Goal: Task Accomplishment & Management: Use online tool/utility

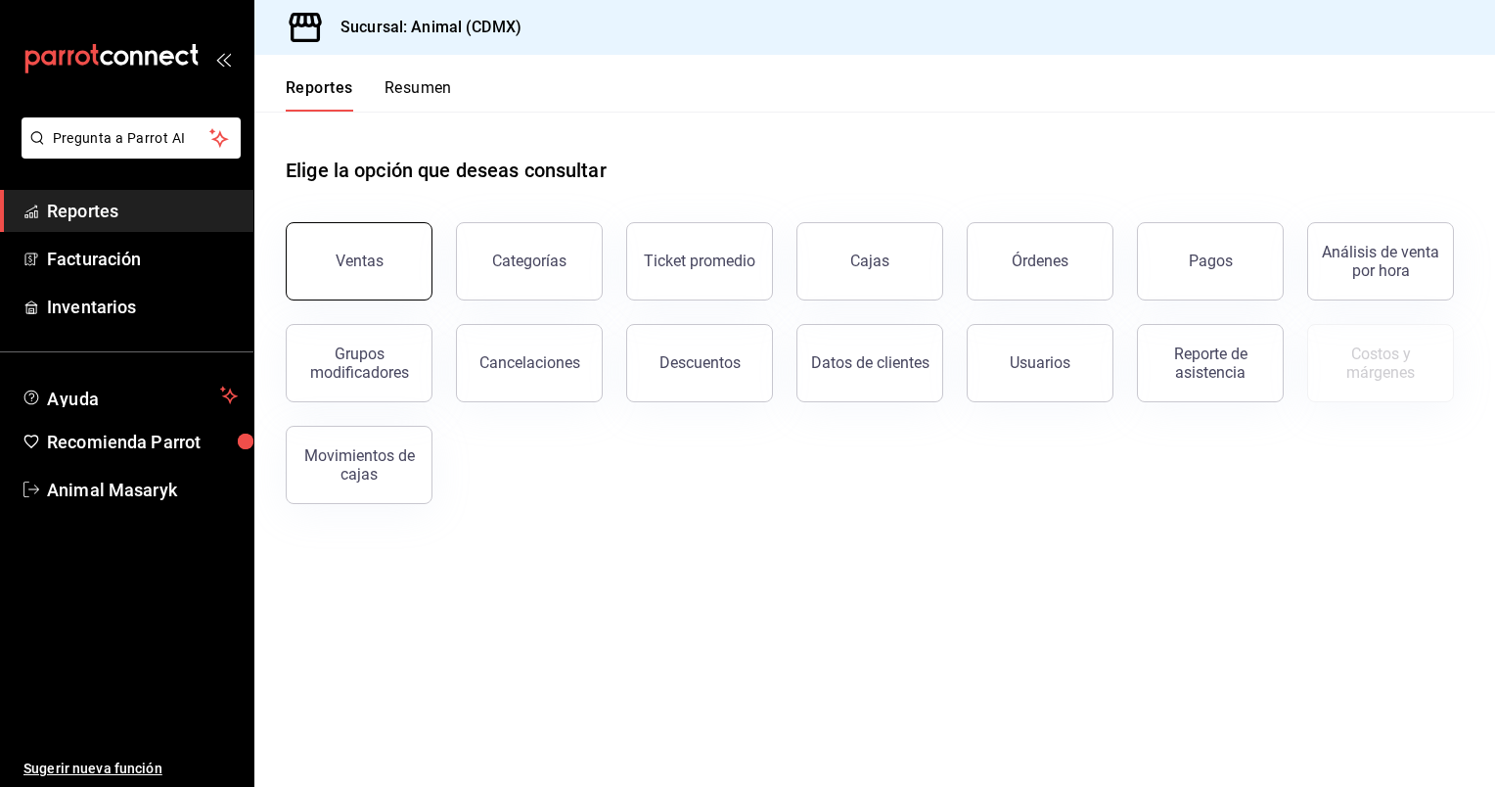
click at [358, 254] on div "Ventas" at bounding box center [360, 261] width 48 height 19
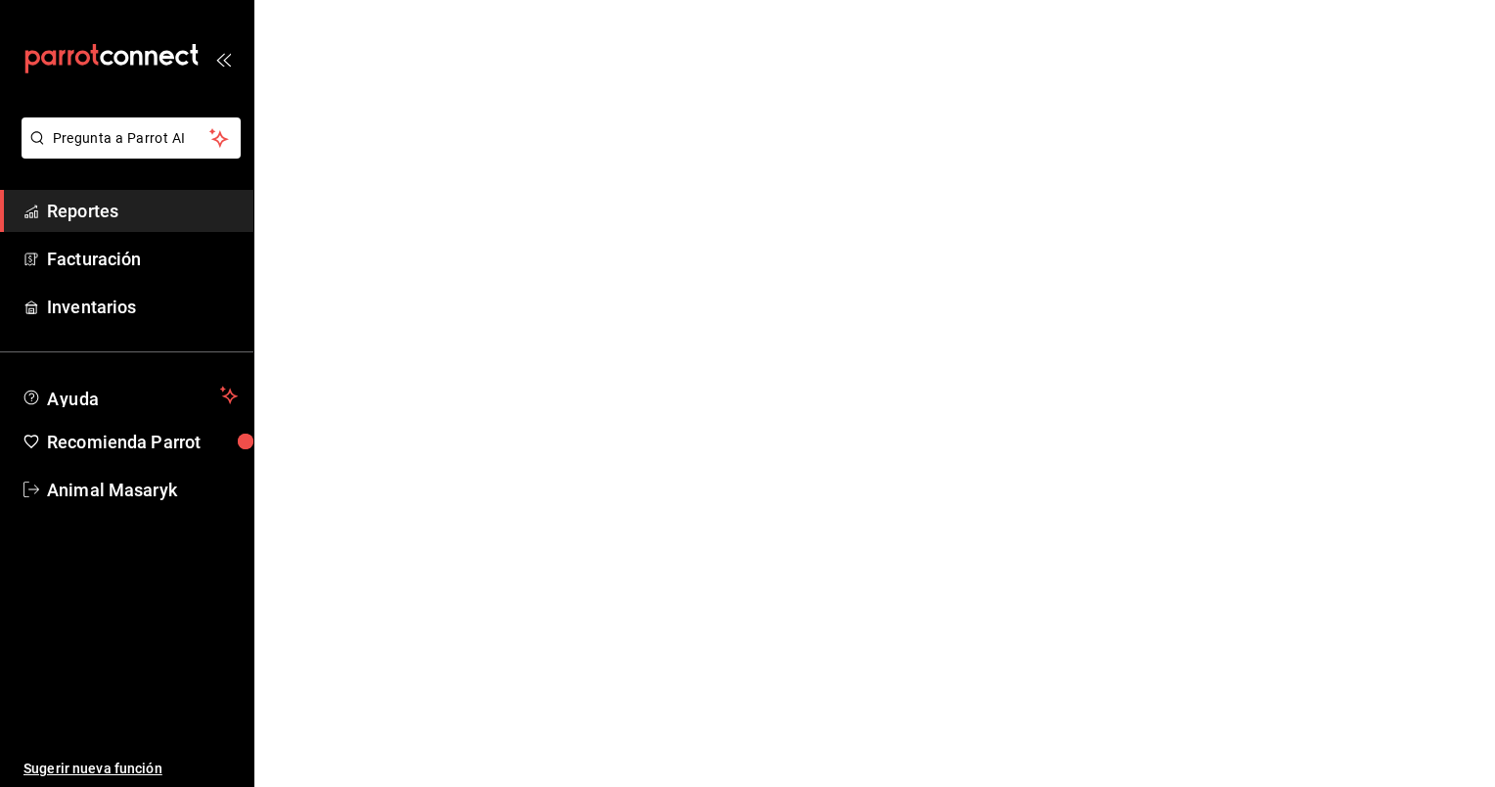
click at [358, 0] on html "Pregunta a Parrot AI Reportes Facturación Inventarios Ayuda Recomienda Parrot A…" at bounding box center [747, 0] width 1495 height 0
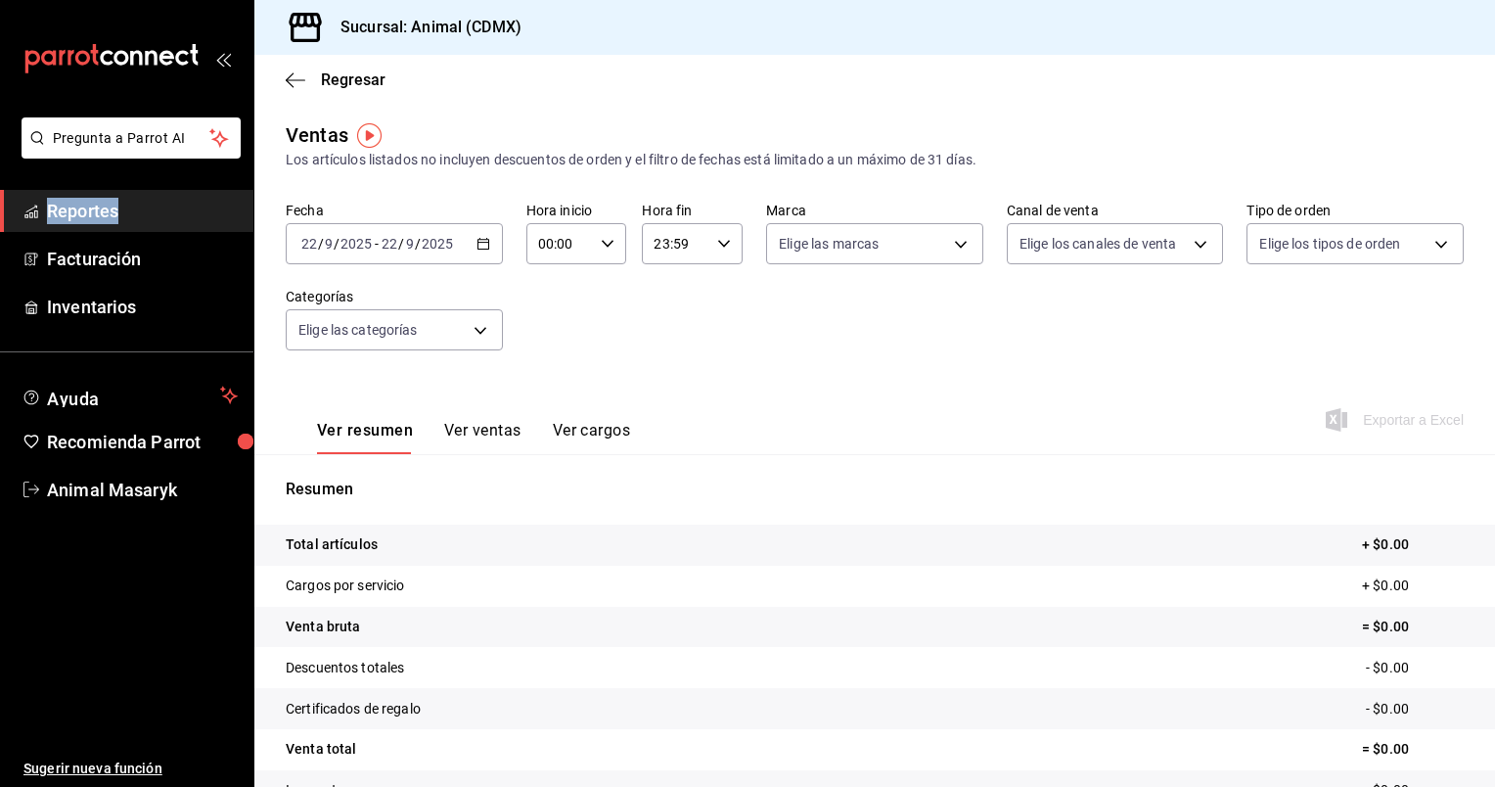
click at [481, 250] on \(Stroke\) "button" at bounding box center [484, 244] width 12 height 11
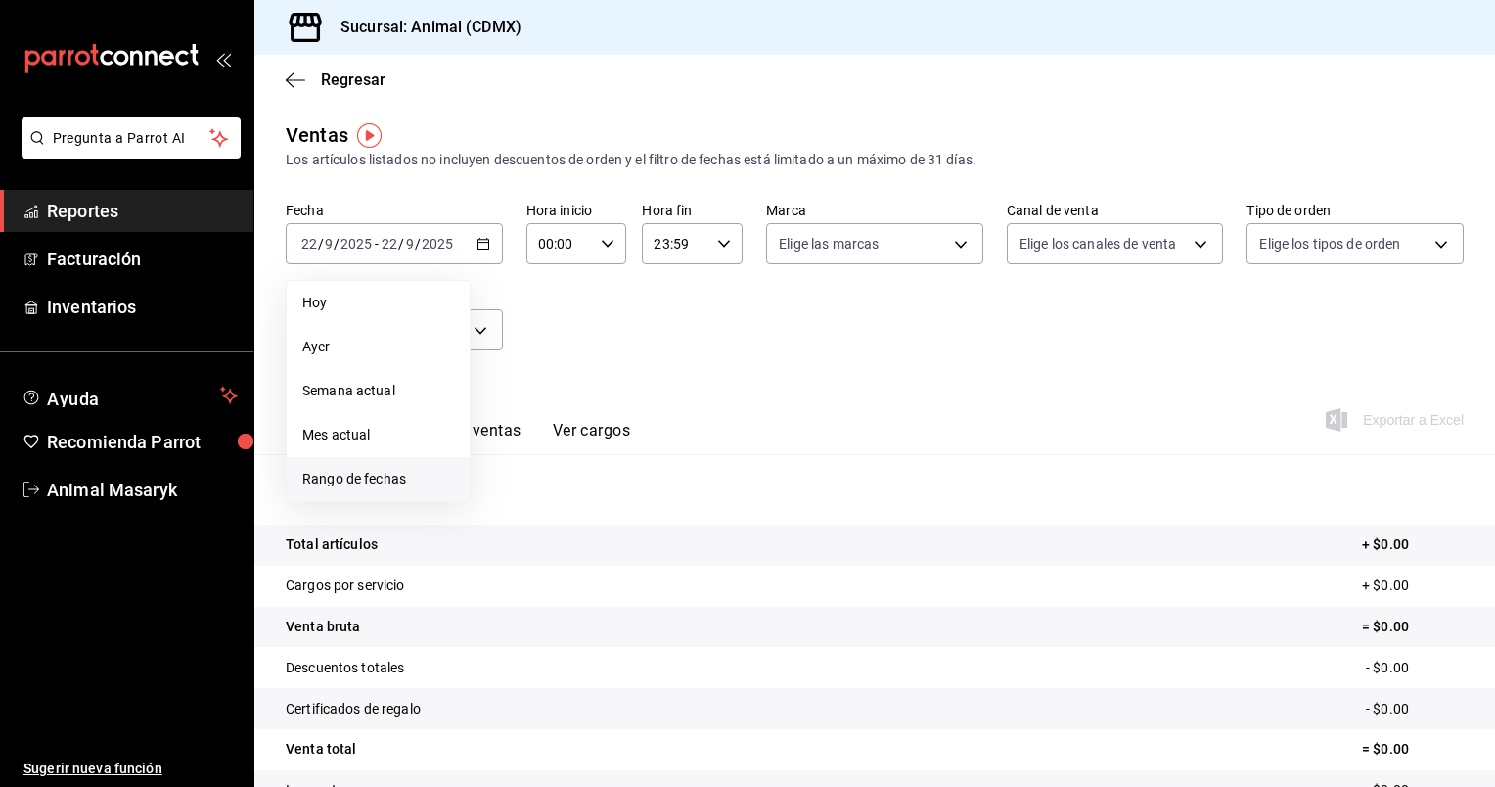
click at [358, 475] on span "Rango de fechas" at bounding box center [378, 479] width 152 height 21
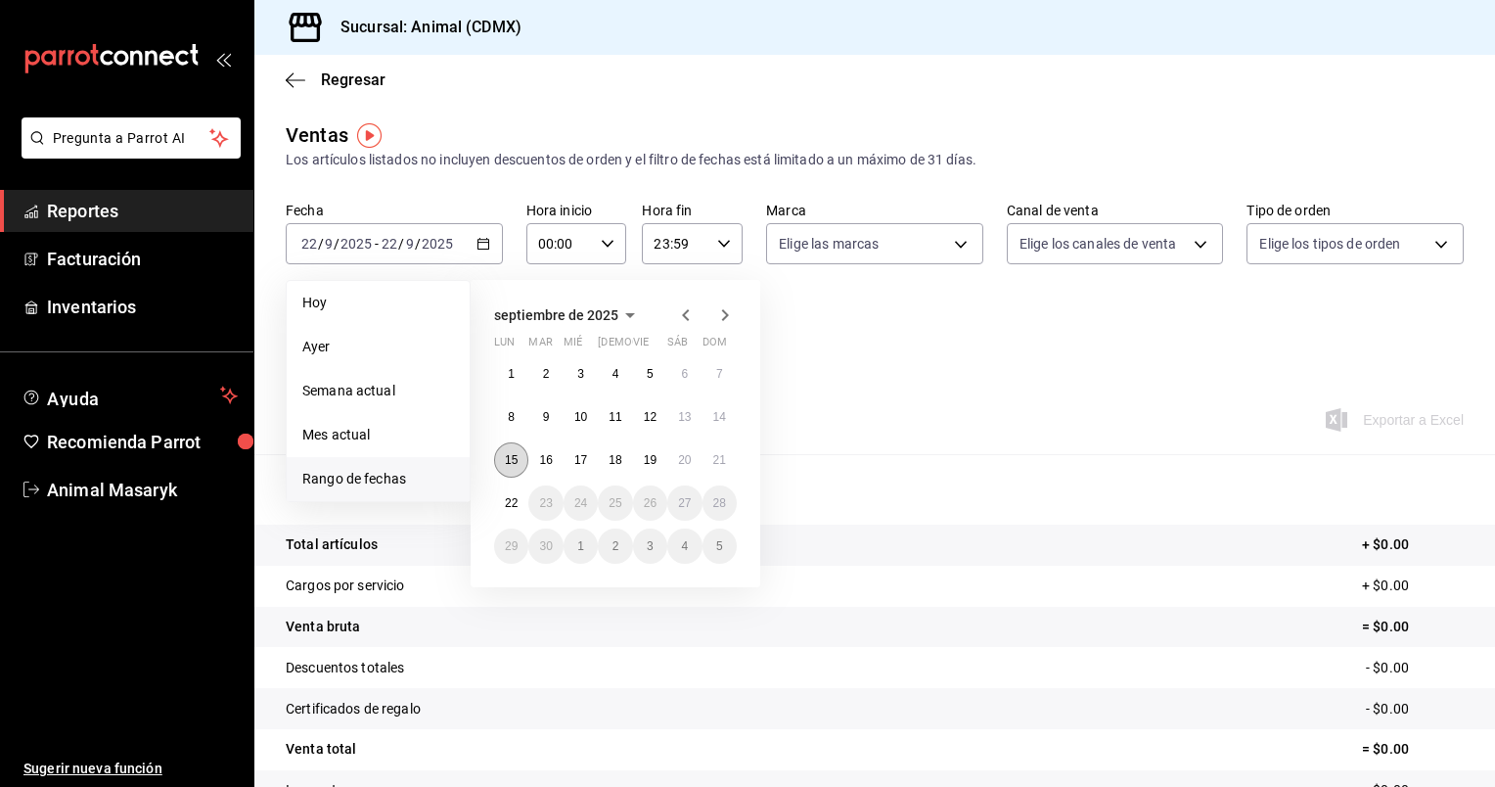
click at [505, 455] on abbr "15" at bounding box center [511, 460] width 13 height 14
click at [509, 493] on button "22" at bounding box center [511, 502] width 34 height 35
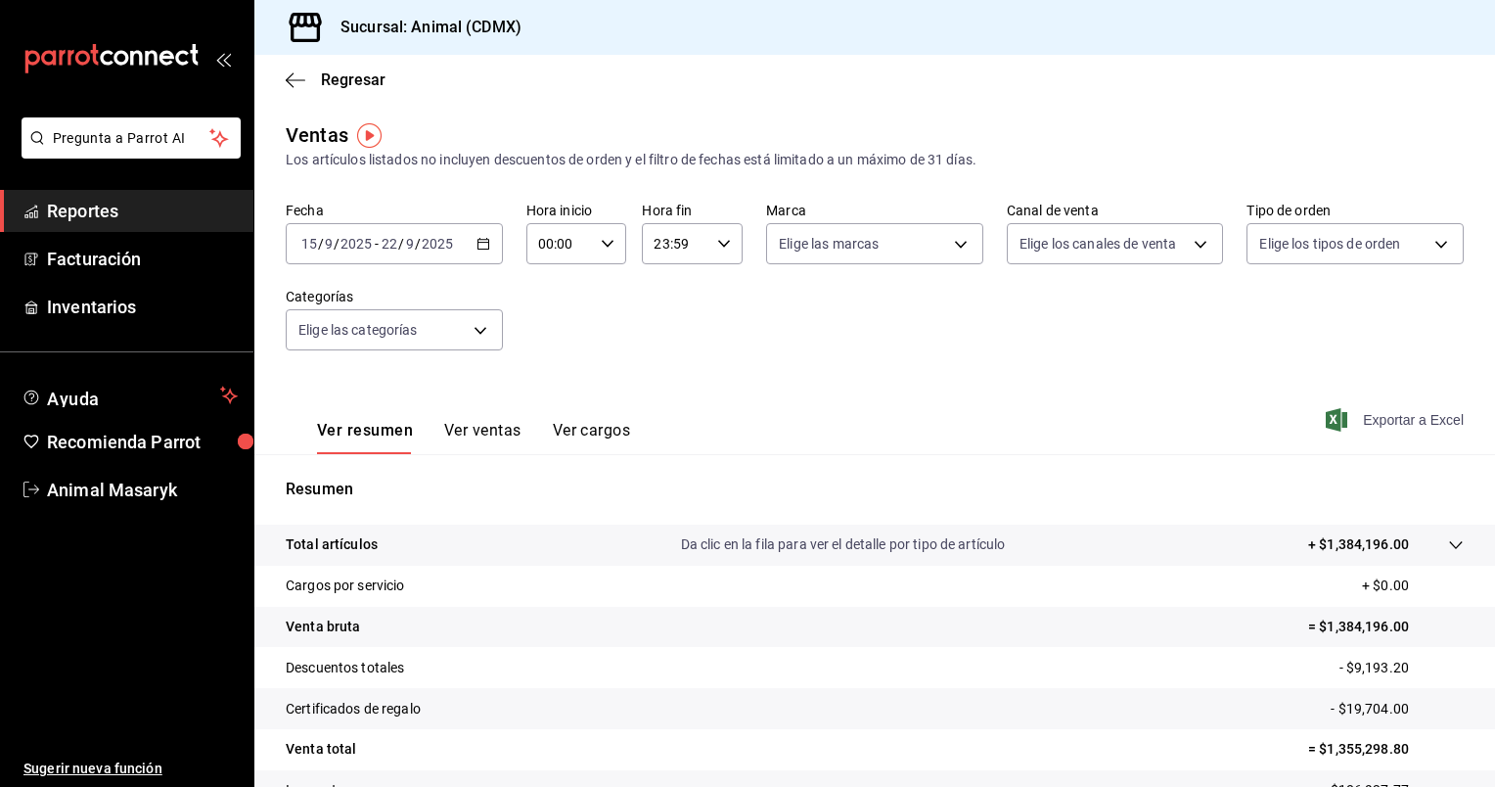
click at [1384, 428] on span "Exportar a Excel" at bounding box center [1397, 419] width 134 height 23
